Goal: Information Seeking & Learning: Learn about a topic

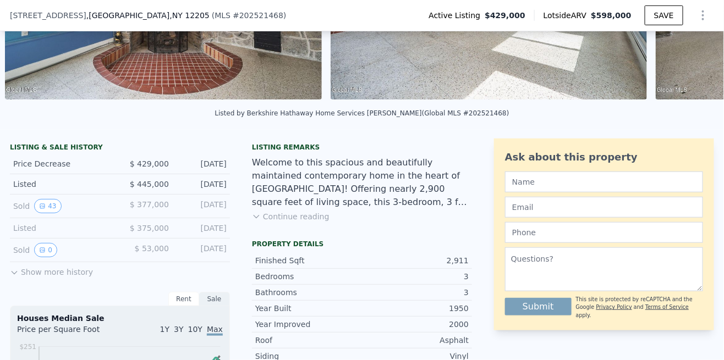
scroll to position [173, 0]
click at [311, 214] on button "Continue reading" at bounding box center [291, 217] width 78 height 11
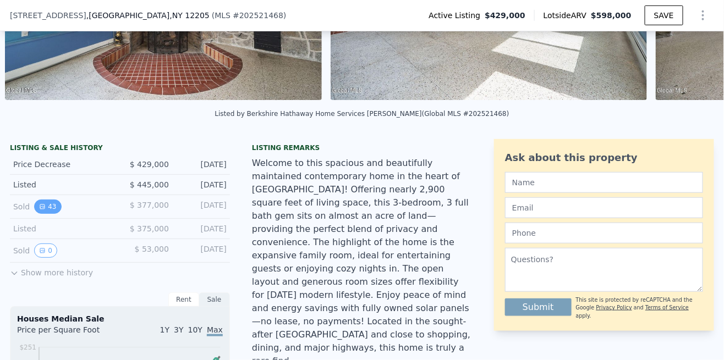
click at [47, 205] on button "43" at bounding box center [47, 207] width 27 height 14
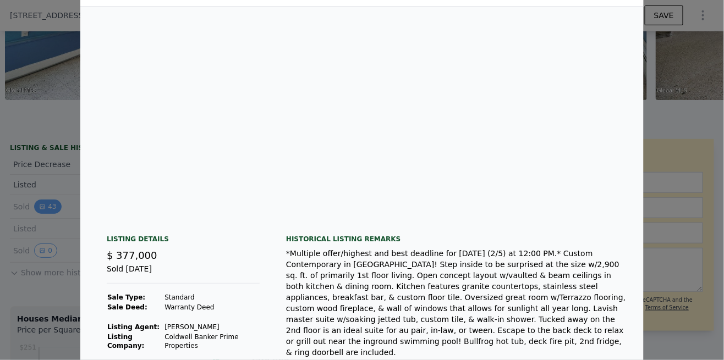
scroll to position [35, 0]
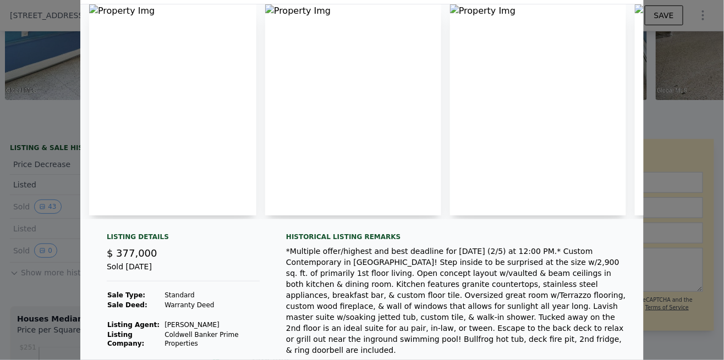
click at [181, 168] on img at bounding box center [172, 109] width 167 height 211
click at [211, 168] on img at bounding box center [172, 109] width 167 height 211
click at [214, 165] on img at bounding box center [172, 109] width 167 height 211
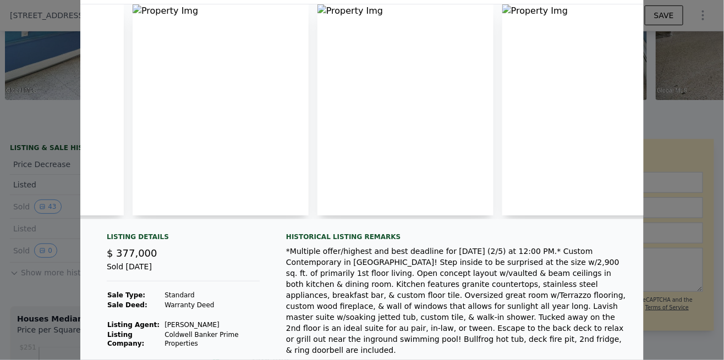
scroll to position [0, 0]
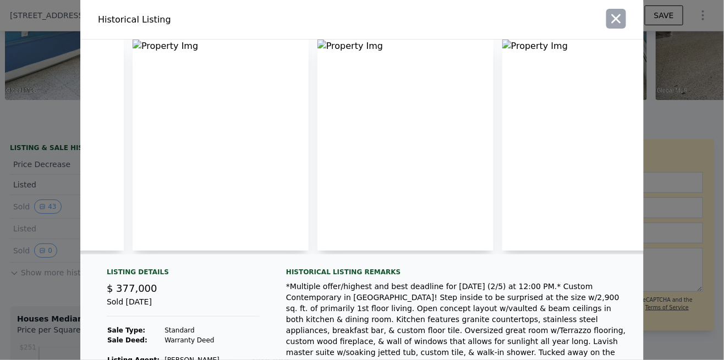
click at [614, 19] on icon "button" at bounding box center [615, 18] width 15 height 15
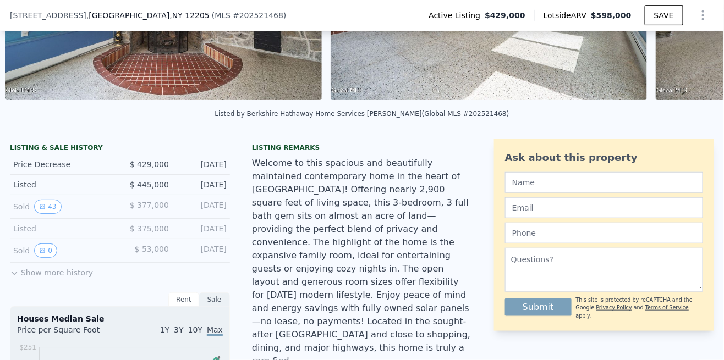
click at [27, 268] on button "Show more history" at bounding box center [51, 270] width 83 height 15
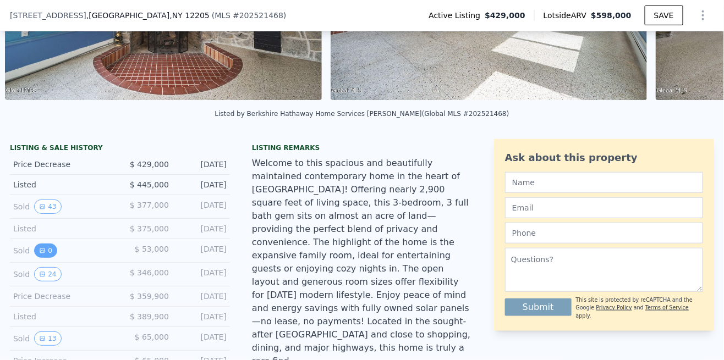
click at [46, 244] on button "0" at bounding box center [45, 251] width 23 height 14
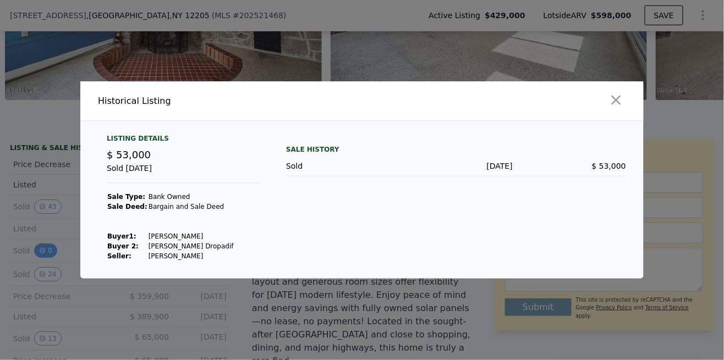
scroll to position [9, 0]
click at [613, 108] on icon "button" at bounding box center [615, 99] width 15 height 15
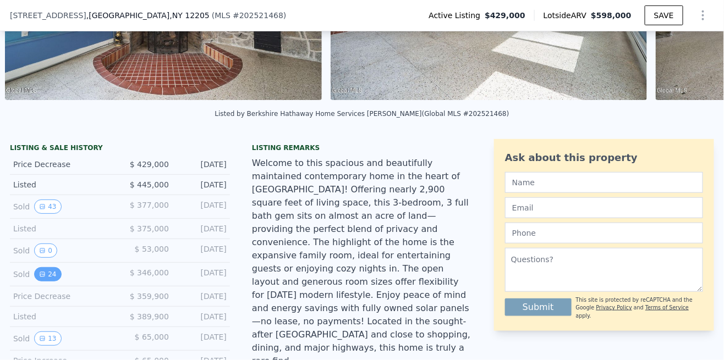
click at [44, 273] on icon "View historical data" at bounding box center [42, 274] width 7 height 7
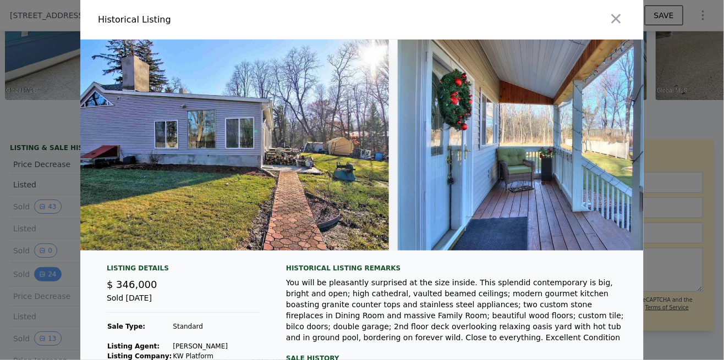
scroll to position [0, 6980]
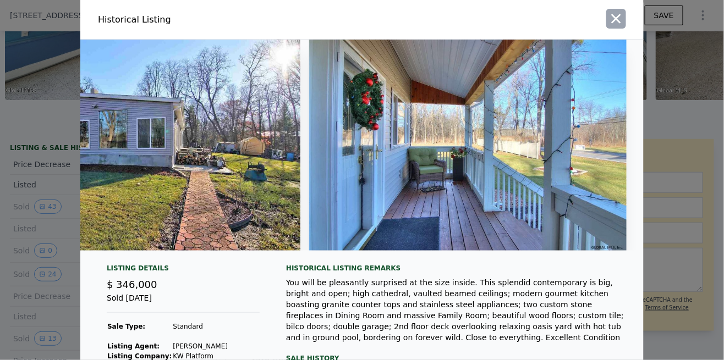
click at [619, 19] on icon "button" at bounding box center [615, 18] width 15 height 15
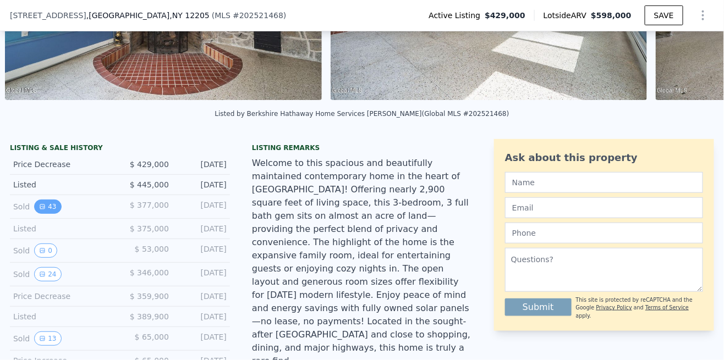
click at [47, 207] on button "43" at bounding box center [47, 207] width 27 height 14
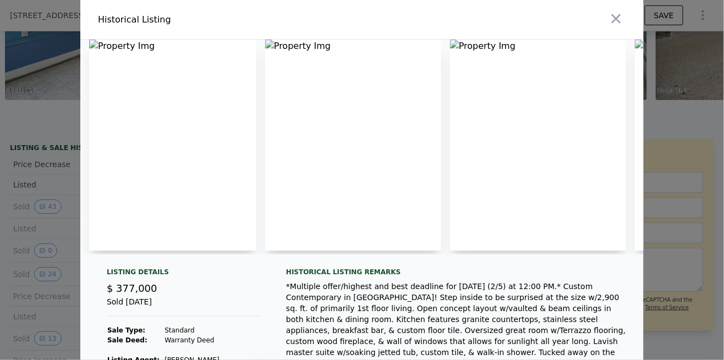
click at [221, 174] on img at bounding box center [172, 145] width 167 height 211
click at [339, 136] on img at bounding box center [353, 145] width 176 height 211
click at [347, 128] on img at bounding box center [353, 145] width 176 height 211
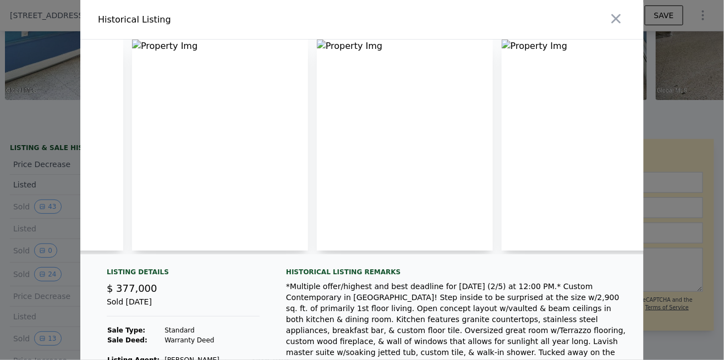
scroll to position [0, 873]
click at [613, 14] on icon "button" at bounding box center [615, 18] width 15 height 15
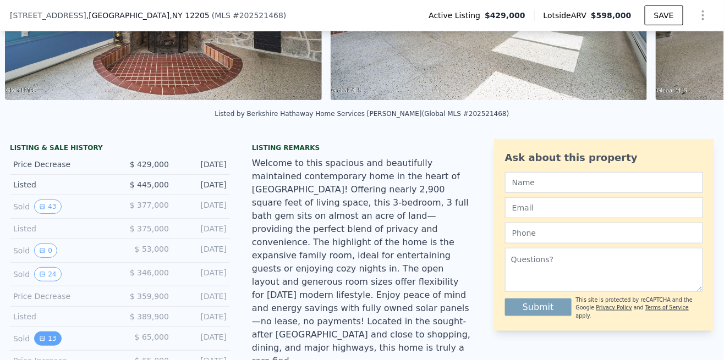
click at [36, 339] on button "13" at bounding box center [47, 339] width 27 height 14
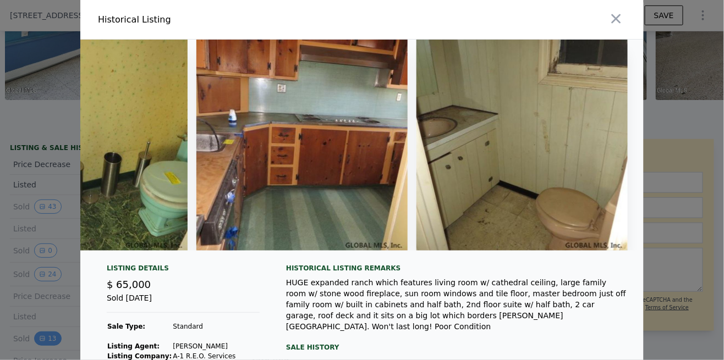
scroll to position [0, 2270]
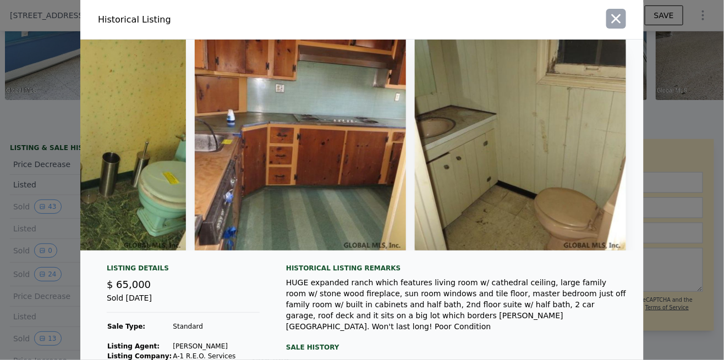
click at [617, 18] on icon "button" at bounding box center [615, 18] width 15 height 15
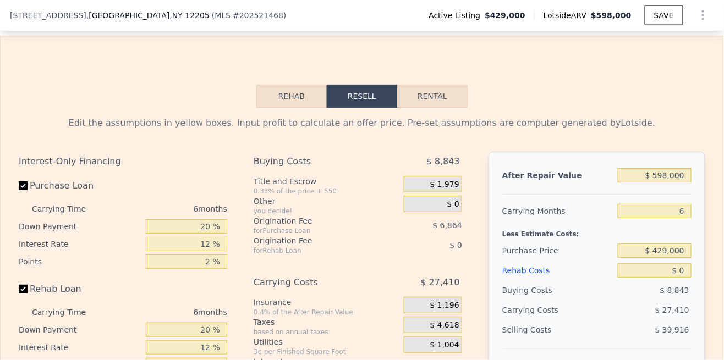
scroll to position [1754, 0]
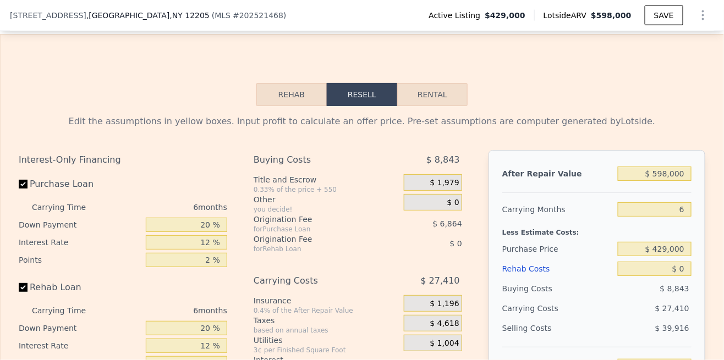
click at [444, 88] on button "Rental" at bounding box center [432, 94] width 70 height 23
select select "30"
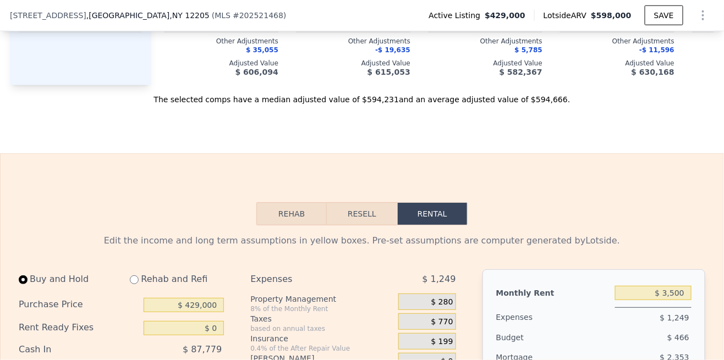
scroll to position [1633, 0]
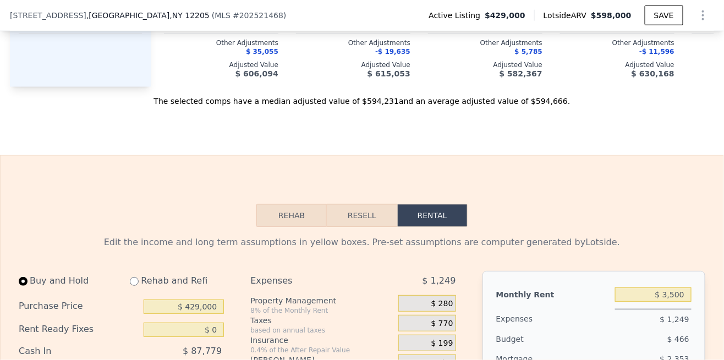
click at [301, 204] on button "Rehab" at bounding box center [291, 215] width 70 height 23
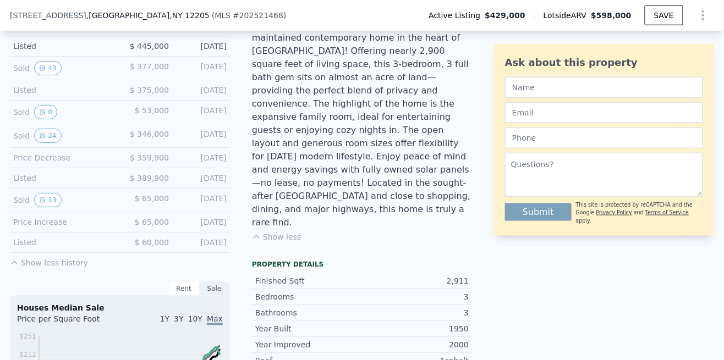
scroll to position [307, 0]
click at [185, 289] on div "Rent" at bounding box center [183, 289] width 31 height 14
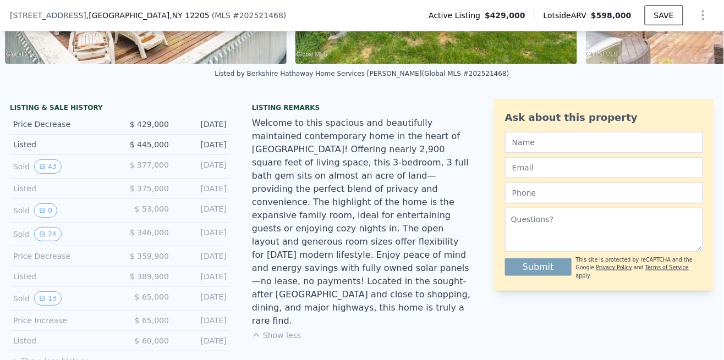
scroll to position [209, 0]
click at [41, 165] on icon "View historical data" at bounding box center [42, 166] width 4 height 4
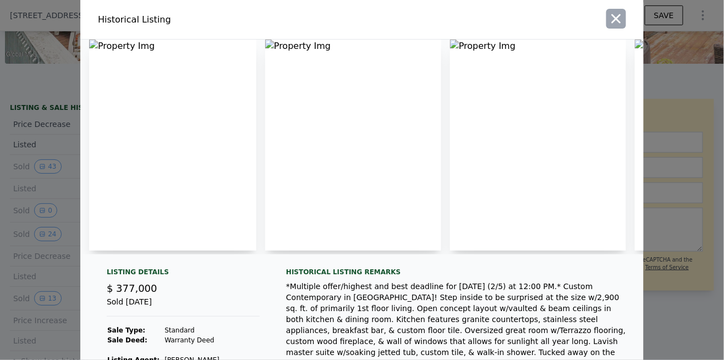
click at [614, 19] on icon "button" at bounding box center [615, 18] width 15 height 15
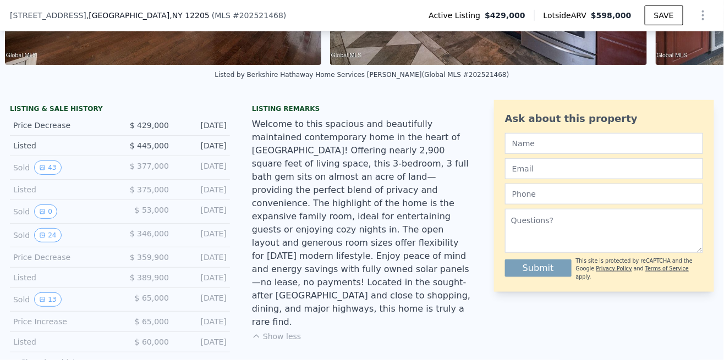
scroll to position [214, 0]
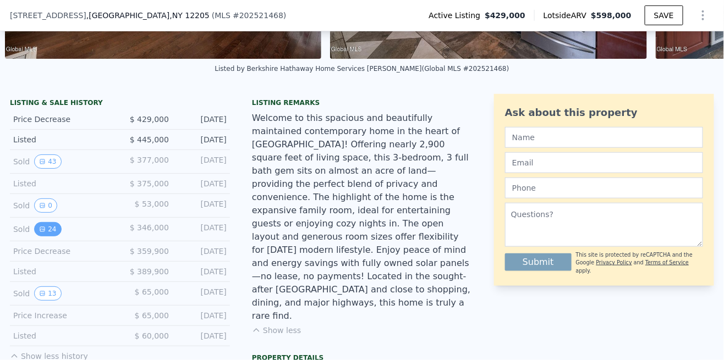
click at [36, 231] on button "24" at bounding box center [47, 229] width 27 height 14
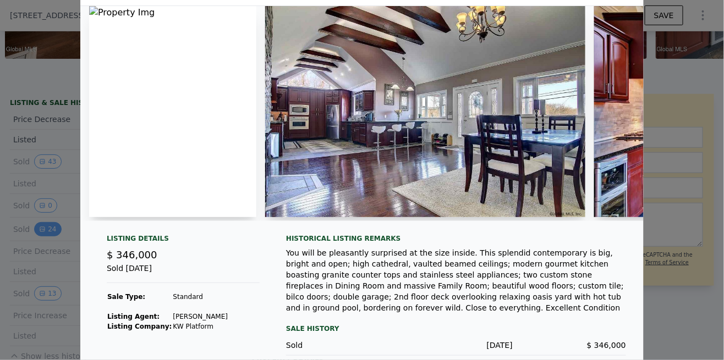
scroll to position [0, 0]
click at [585, 198] on div at bounding box center [361, 113] width 563 height 215
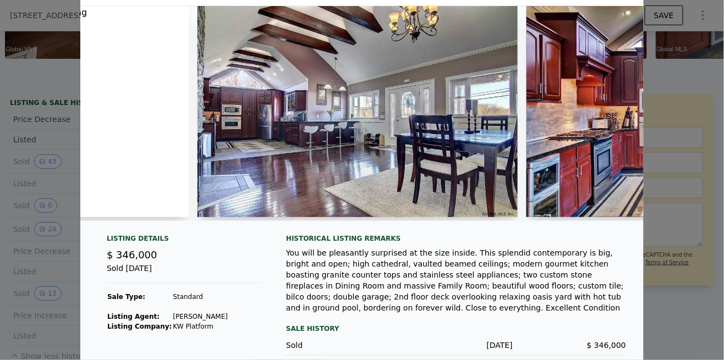
scroll to position [0, 77]
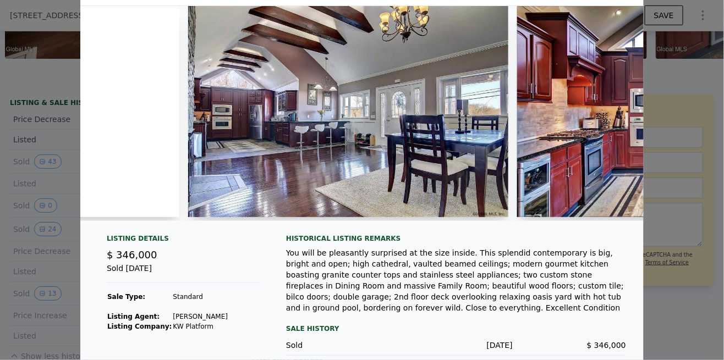
click at [414, 187] on img at bounding box center [348, 111] width 320 height 211
click at [433, 169] on img at bounding box center [348, 111] width 320 height 211
click at [429, 171] on img at bounding box center [348, 111] width 320 height 211
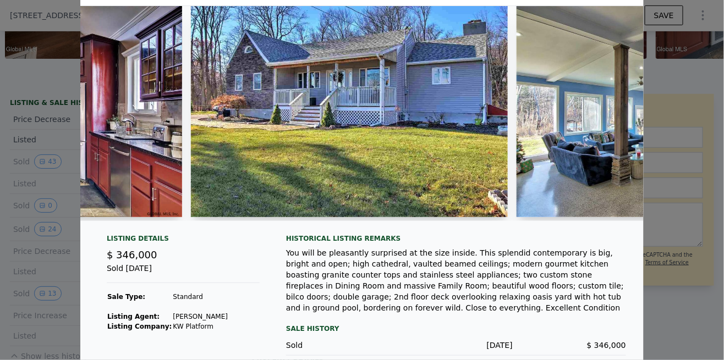
scroll to position [0, 731]
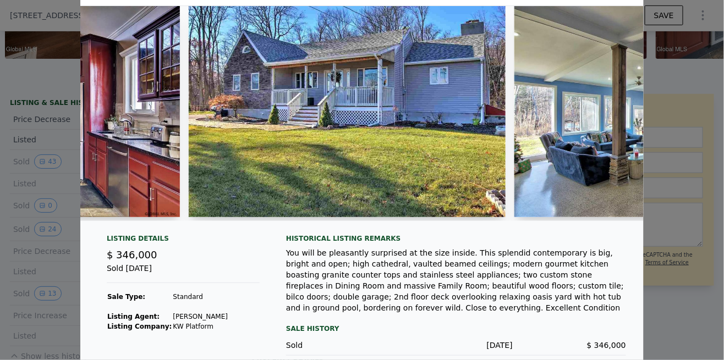
click at [348, 222] on div at bounding box center [361, 118] width 563 height 224
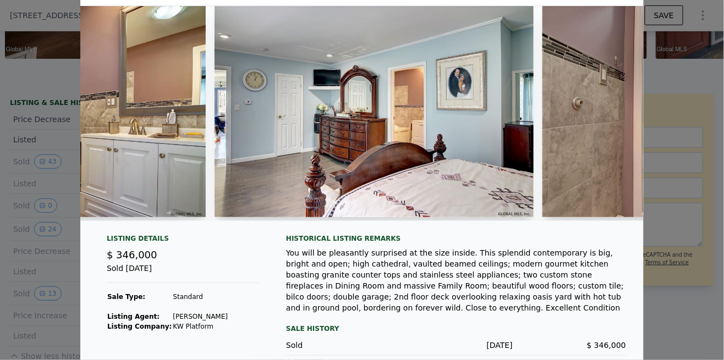
scroll to position [0, 2335]
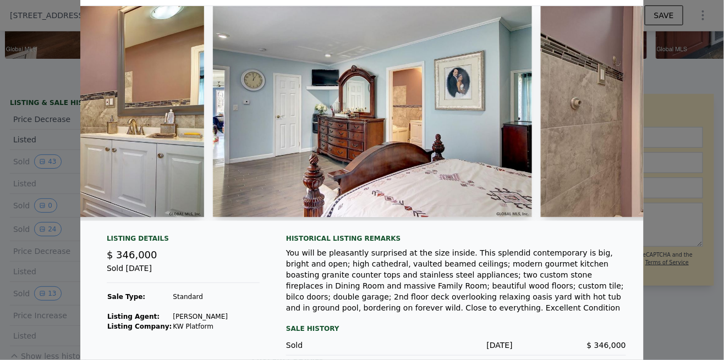
click at [549, 170] on img at bounding box center [698, 111] width 317 height 211
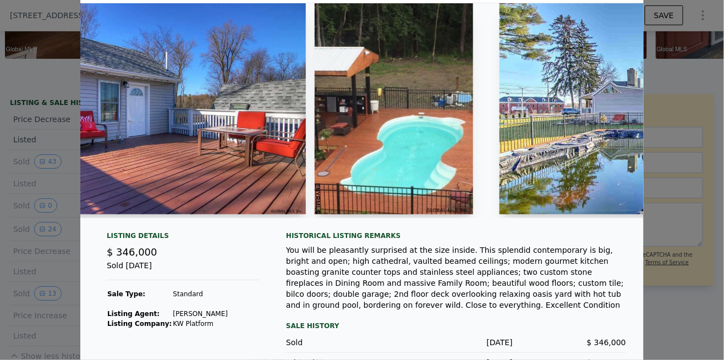
scroll to position [0, 6138]
click at [441, 180] on img at bounding box center [393, 108] width 158 height 211
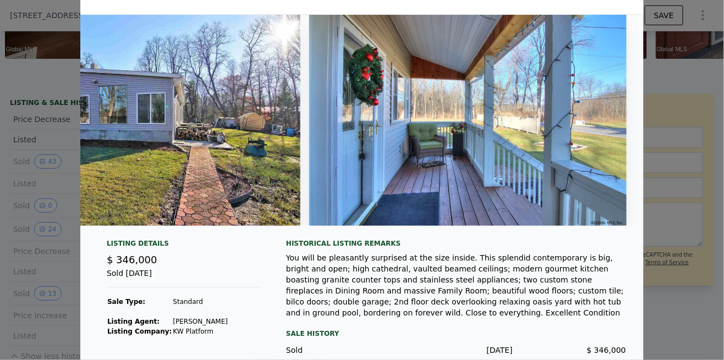
scroll to position [0, 0]
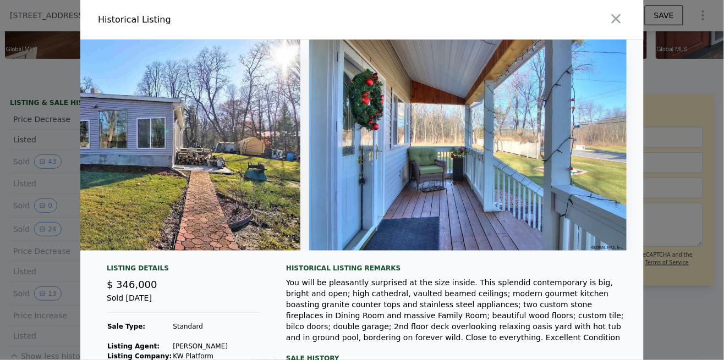
click at [611, 23] on icon "button" at bounding box center [615, 18] width 9 height 9
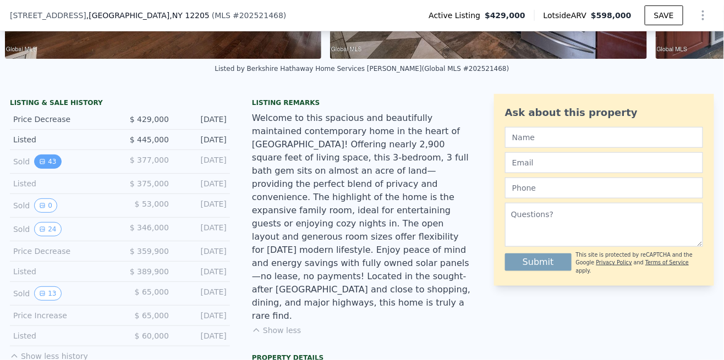
click at [48, 161] on button "43" at bounding box center [47, 162] width 27 height 14
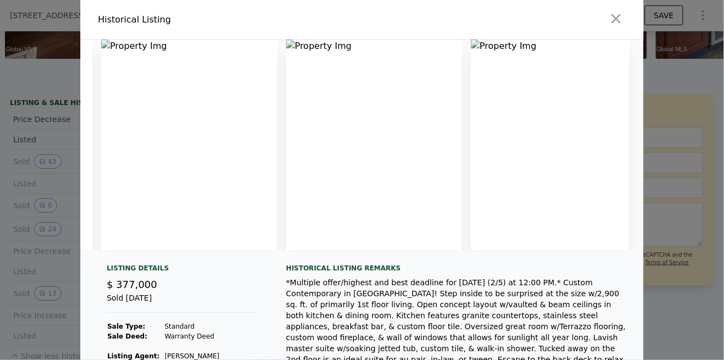
click at [616, 17] on icon "button" at bounding box center [615, 18] width 15 height 15
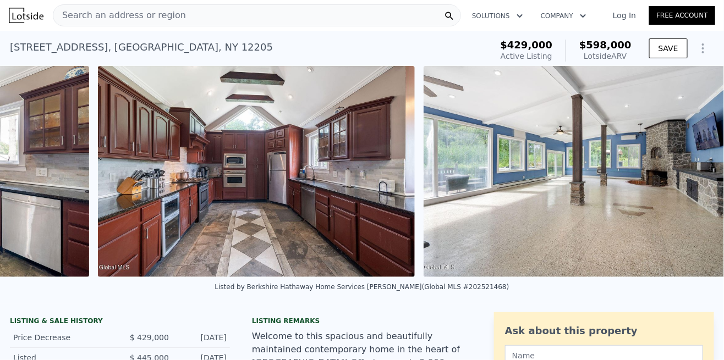
click at [386, 255] on img at bounding box center [256, 171] width 317 height 211
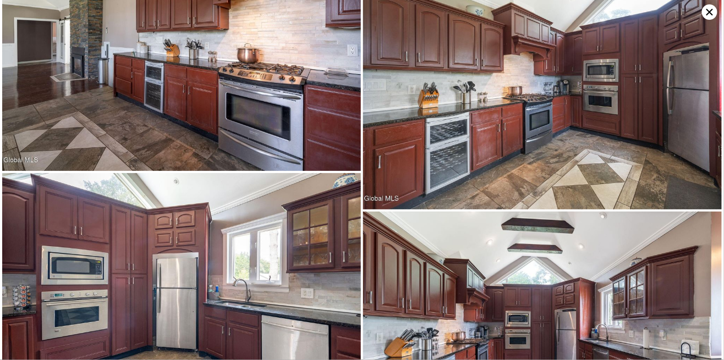
scroll to position [754, 0]
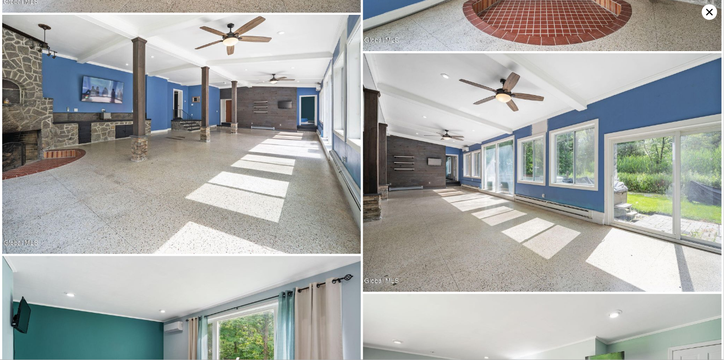
click at [450, 168] on img at bounding box center [542, 172] width 358 height 239
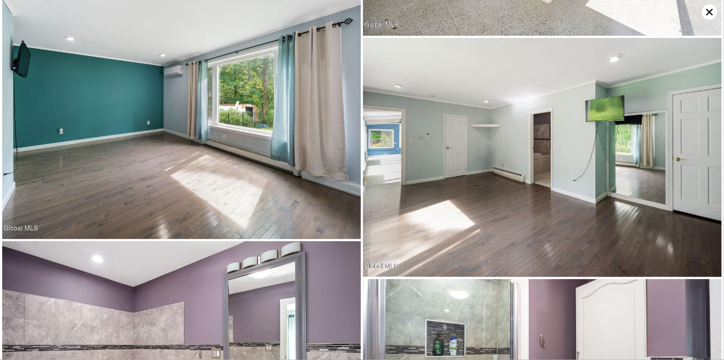
scroll to position [0, 0]
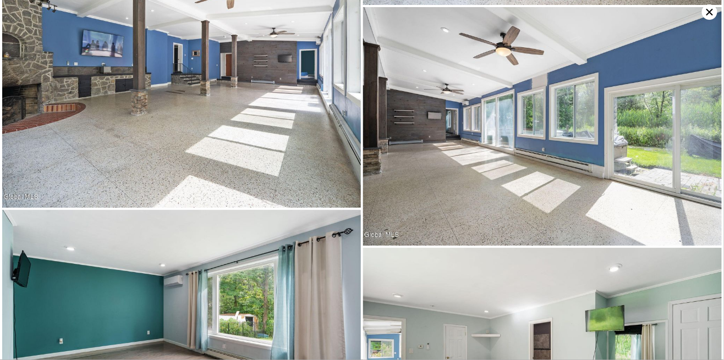
click at [456, 223] on img at bounding box center [542, 126] width 358 height 239
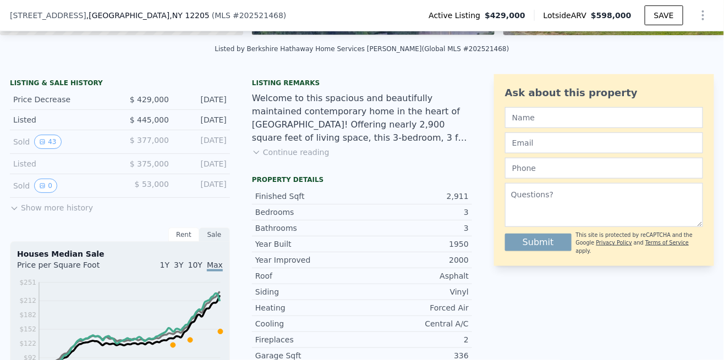
scroll to position [242, 0]
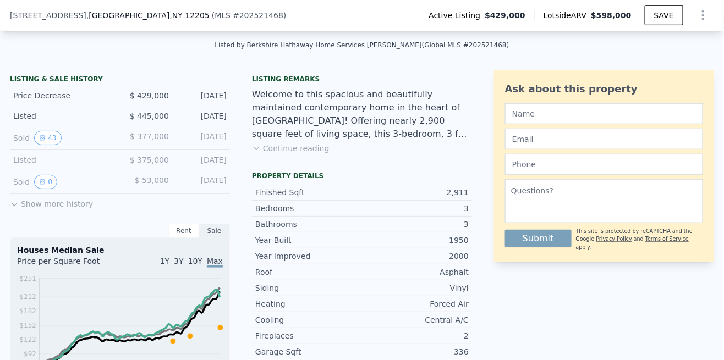
click at [71, 202] on button "Show more history" at bounding box center [51, 201] width 83 height 15
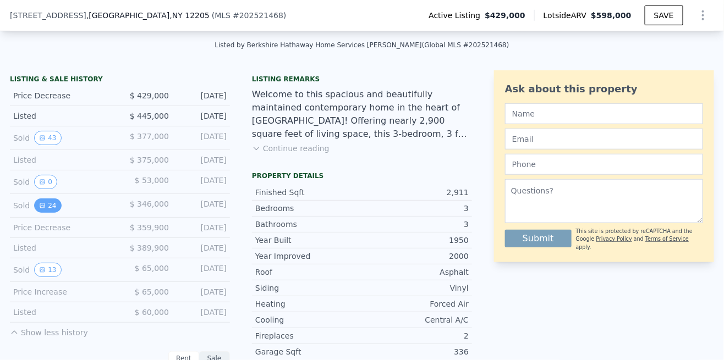
click at [46, 206] on button "24" at bounding box center [47, 205] width 27 height 14
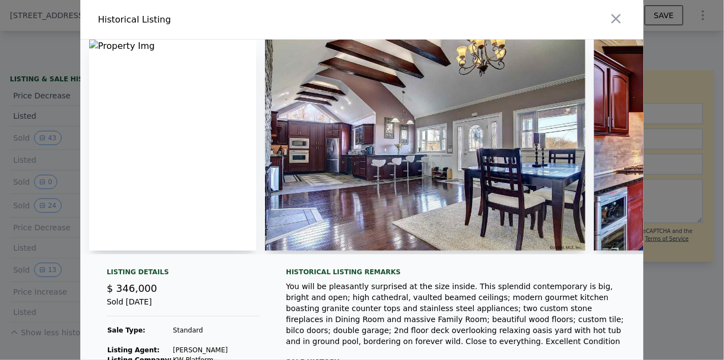
click at [416, 201] on img at bounding box center [425, 145] width 320 height 211
click at [450, 215] on img at bounding box center [425, 145] width 320 height 211
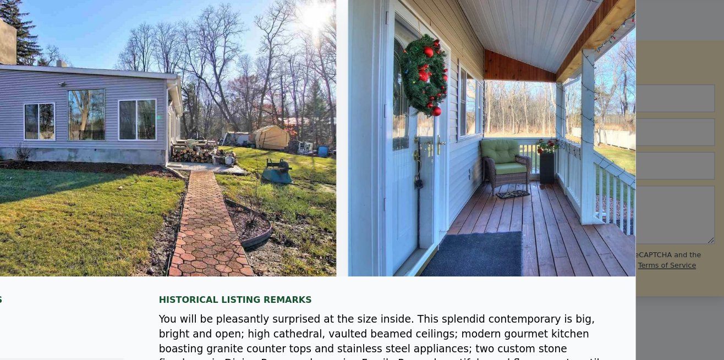
scroll to position [0, 6867]
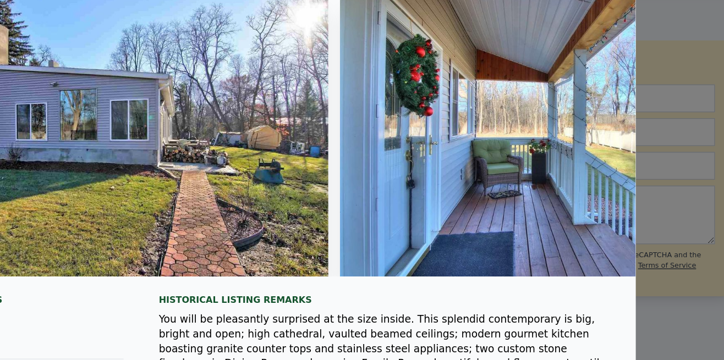
click at [321, 178] on img at bounding box center [254, 141] width 317 height 211
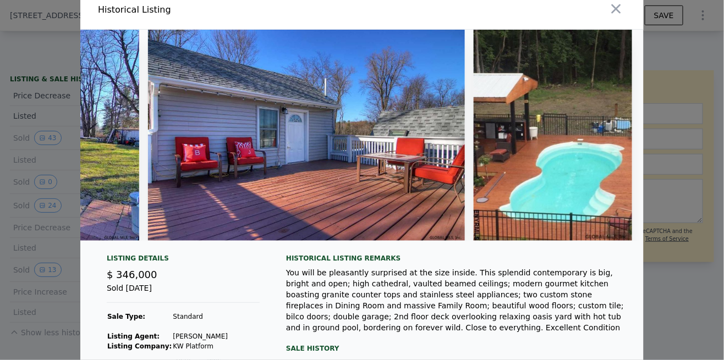
scroll to position [0, 5977]
